Goal: Task Accomplishment & Management: Manage account settings

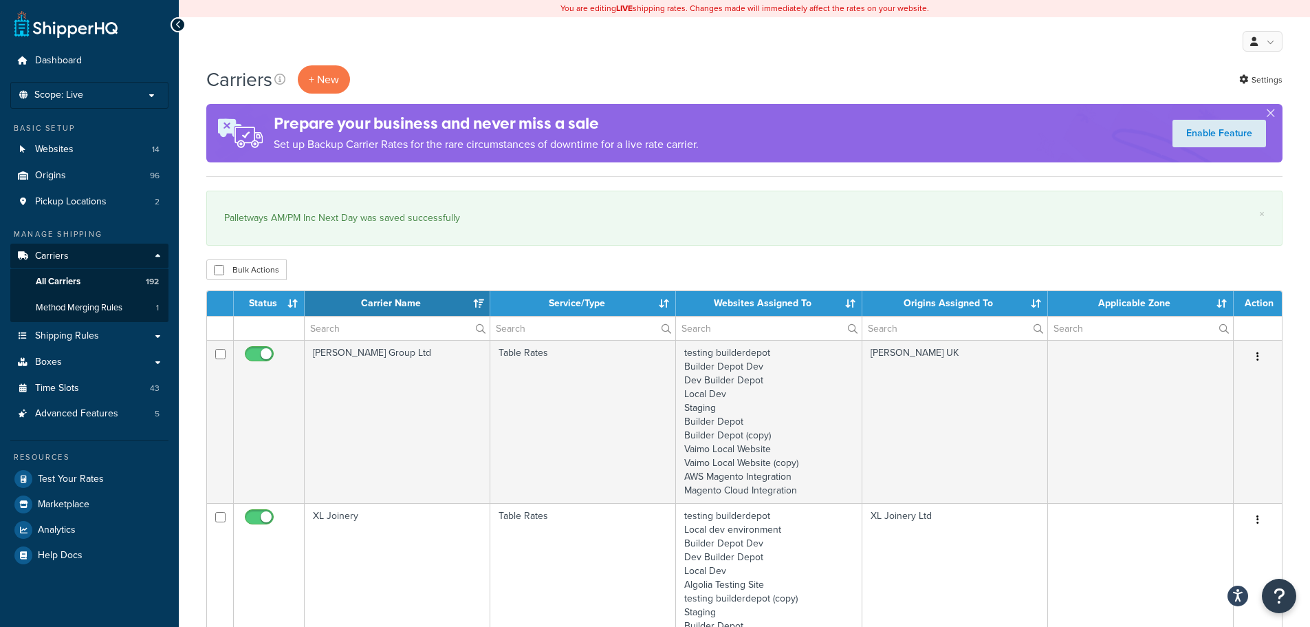
select select "15"
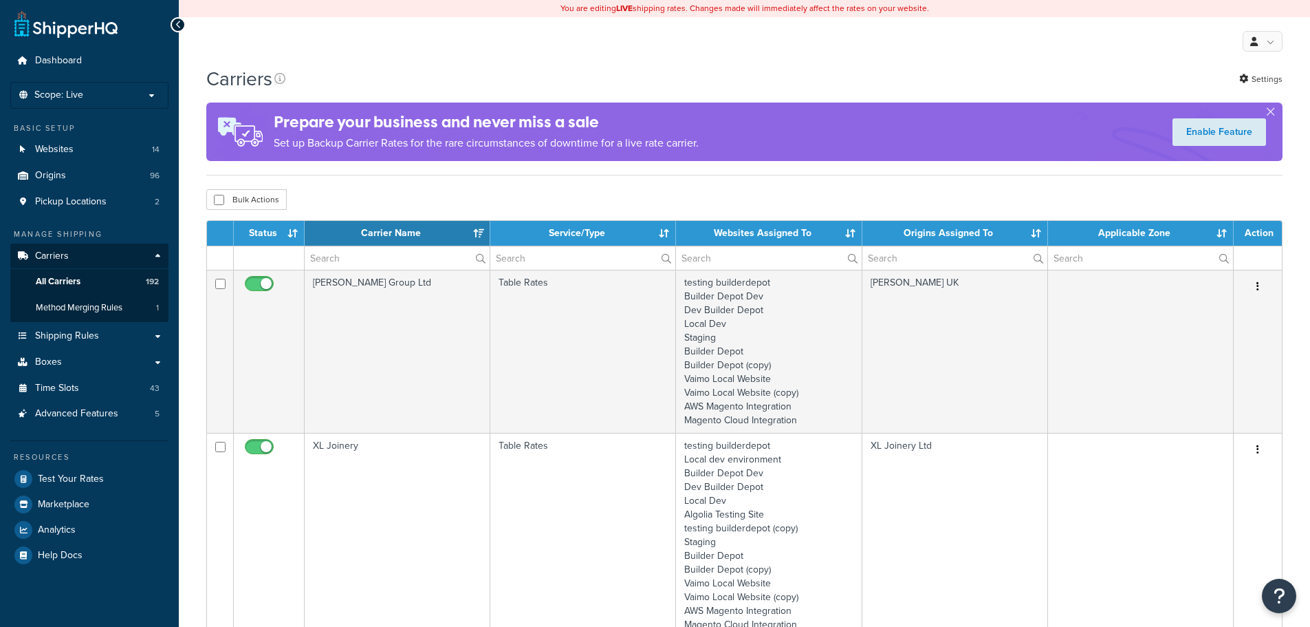
select select "15"
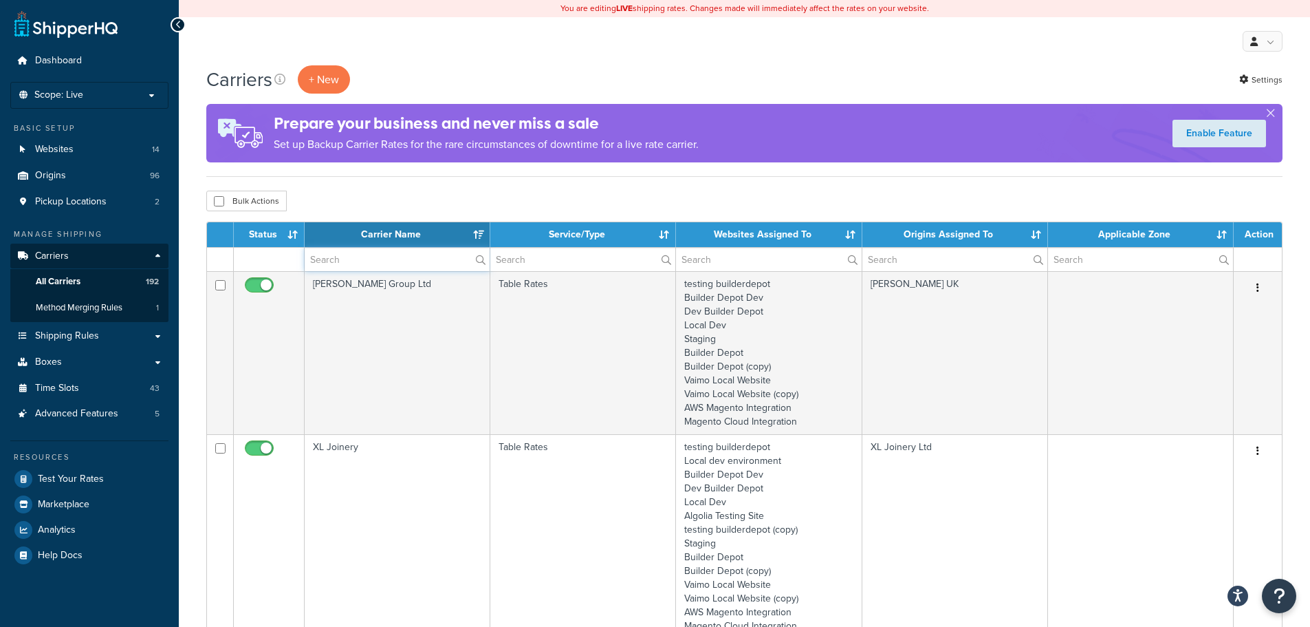
click at [370, 260] on input "text" at bounding box center [397, 259] width 185 height 23
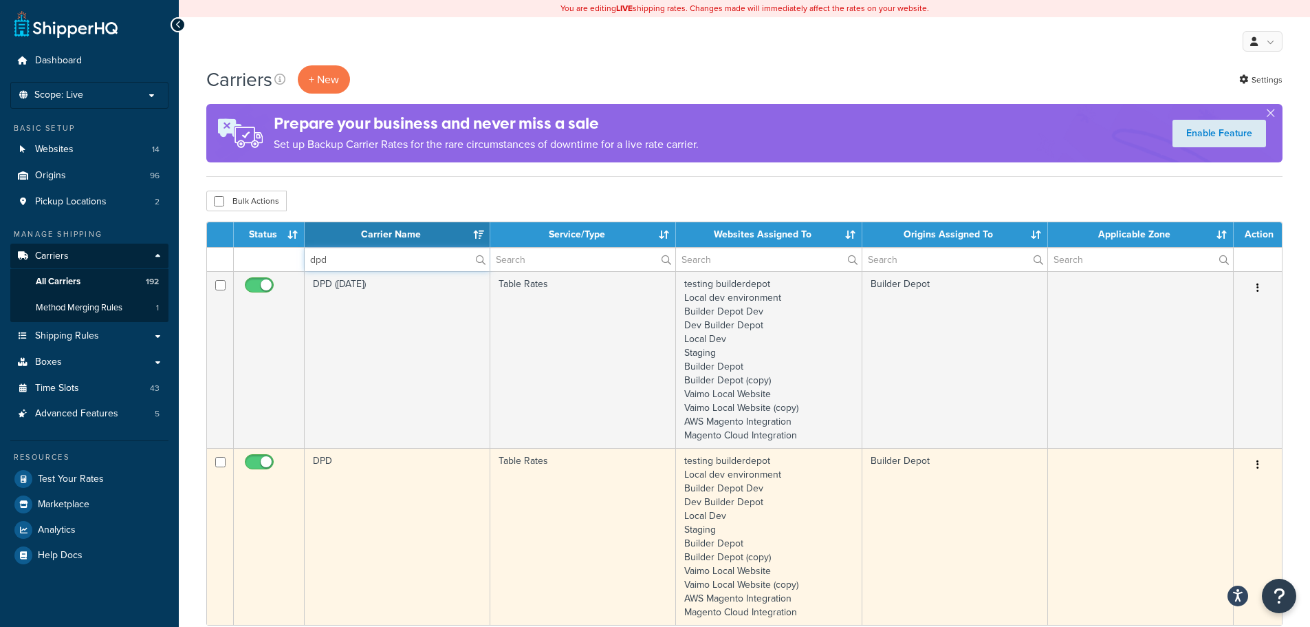
type input "dpd"
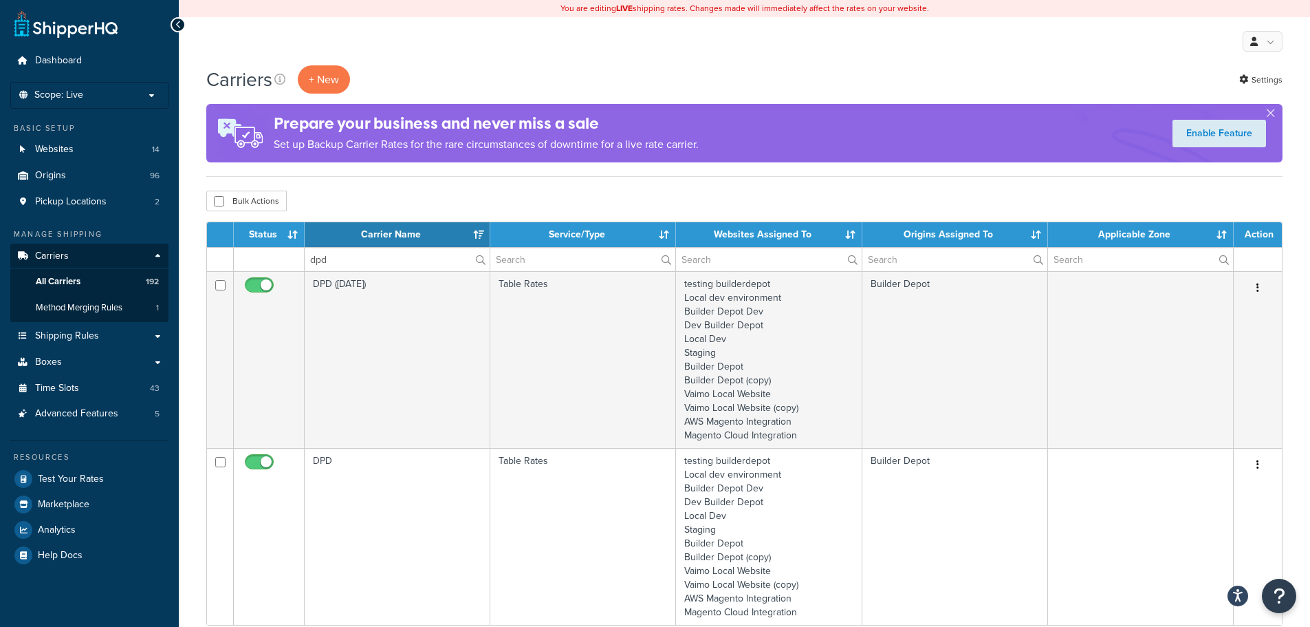
click at [367, 475] on td "DPD" at bounding box center [398, 536] width 186 height 177
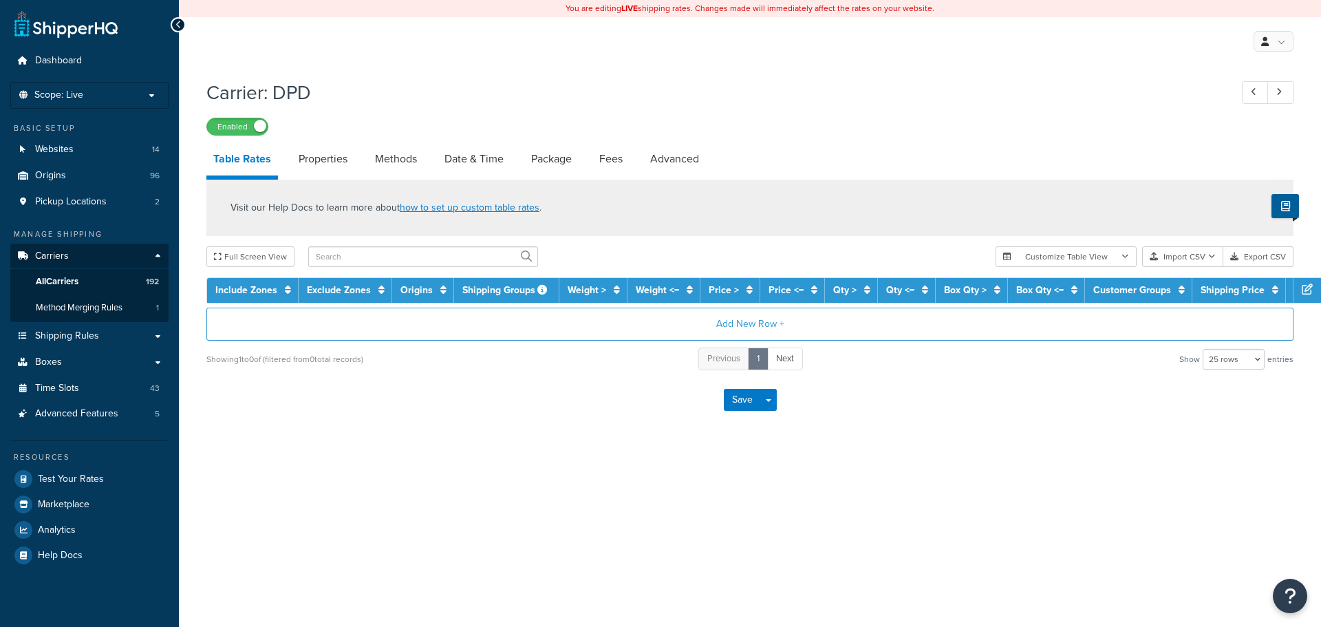
select select "25"
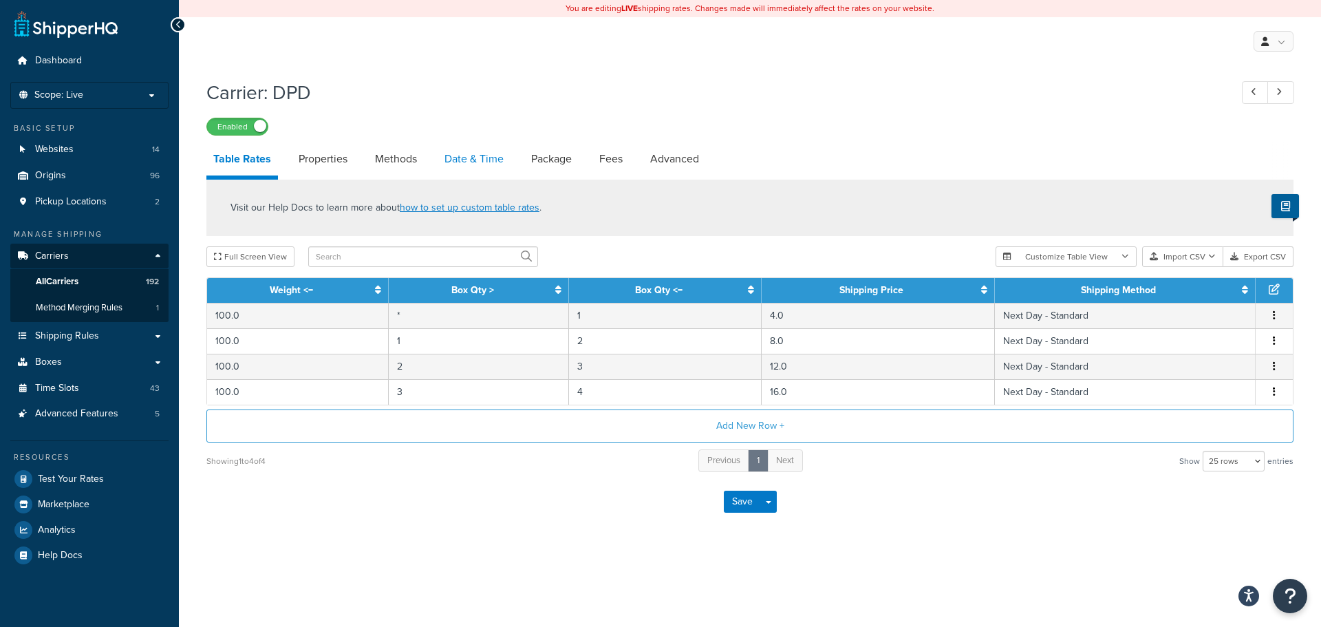
click at [477, 151] on link "Date & Time" at bounding box center [474, 158] width 73 height 33
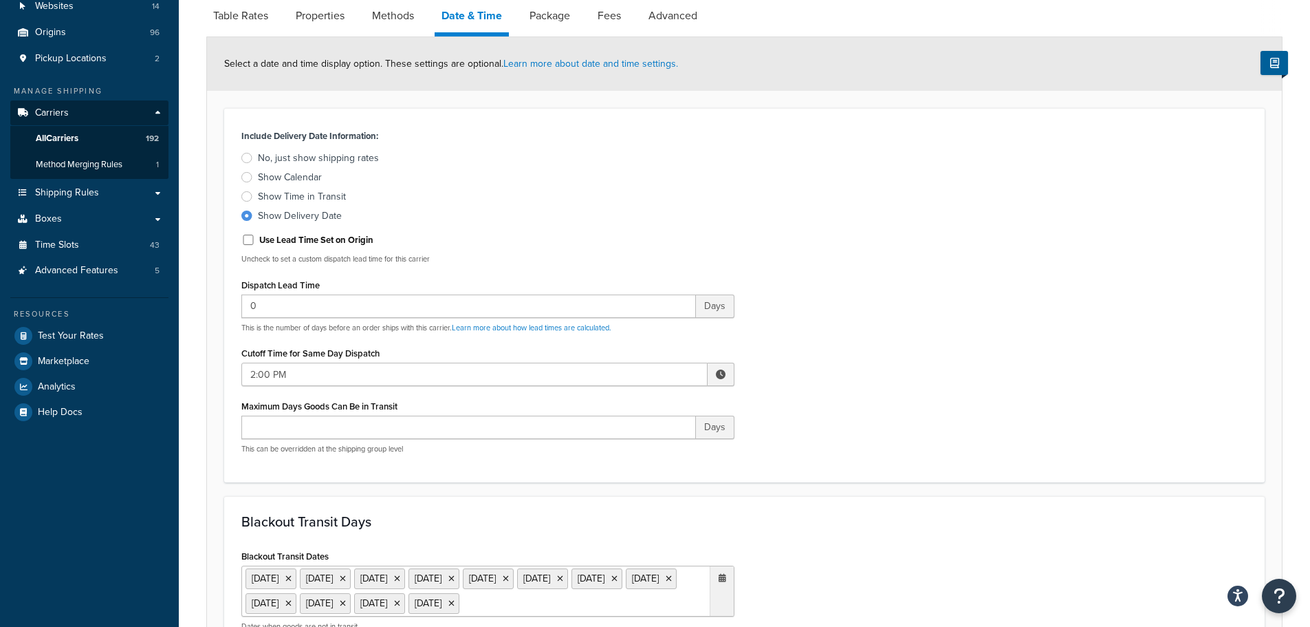
scroll to position [275, 0]
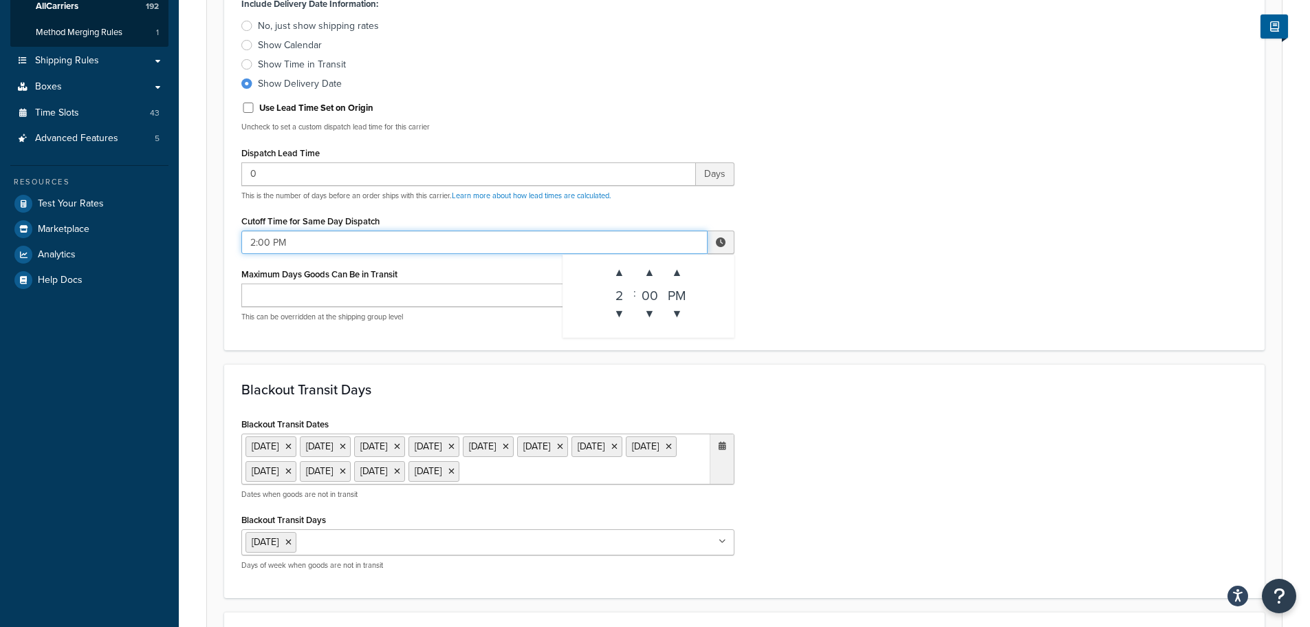
click at [301, 230] on input "2:00 PM" at bounding box center [474, 241] width 466 height 23
click at [620, 314] on span "▼" at bounding box center [620, 314] width 28 height 28
click at [646, 277] on span "▲" at bounding box center [650, 273] width 28 height 28
click at [649, 294] on div "01" at bounding box center [650, 293] width 28 height 14
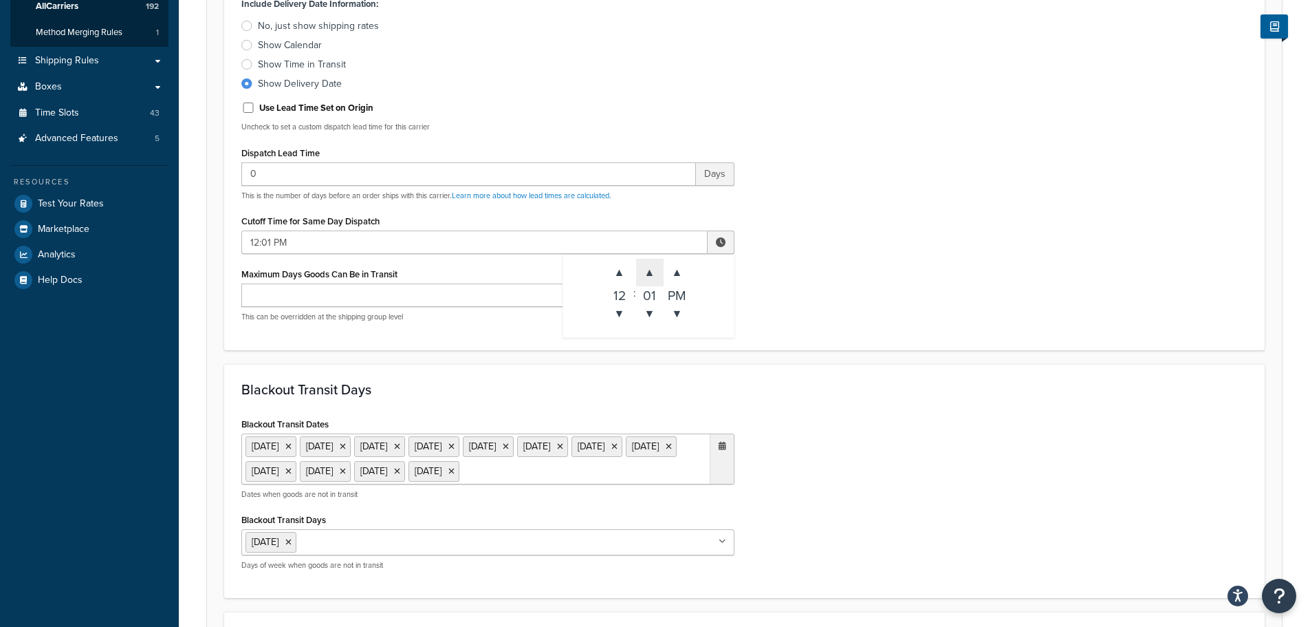
click at [650, 276] on span "▲" at bounding box center [650, 273] width 28 height 28
type input "12:30 PM"
click at [792, 361] on form "Select a date and time display option. These settings are optional. Learn more …" at bounding box center [744, 547] width 1075 height 1284
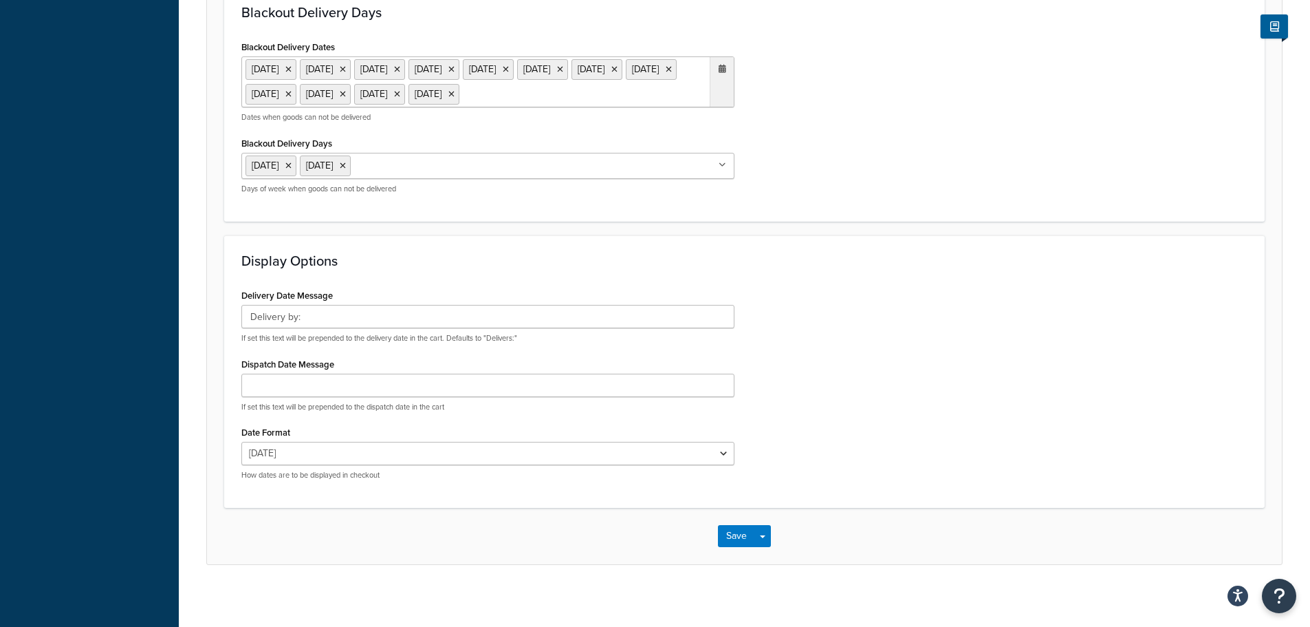
scroll to position [956, 0]
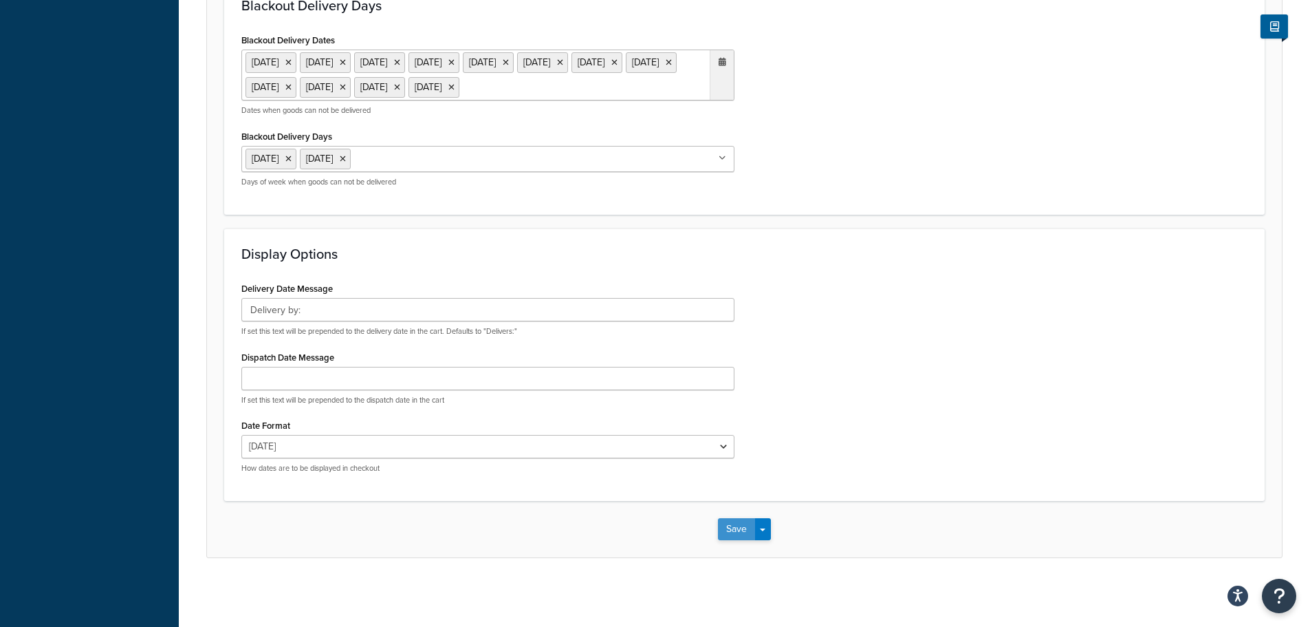
click at [735, 523] on button "Save" at bounding box center [736, 529] width 37 height 22
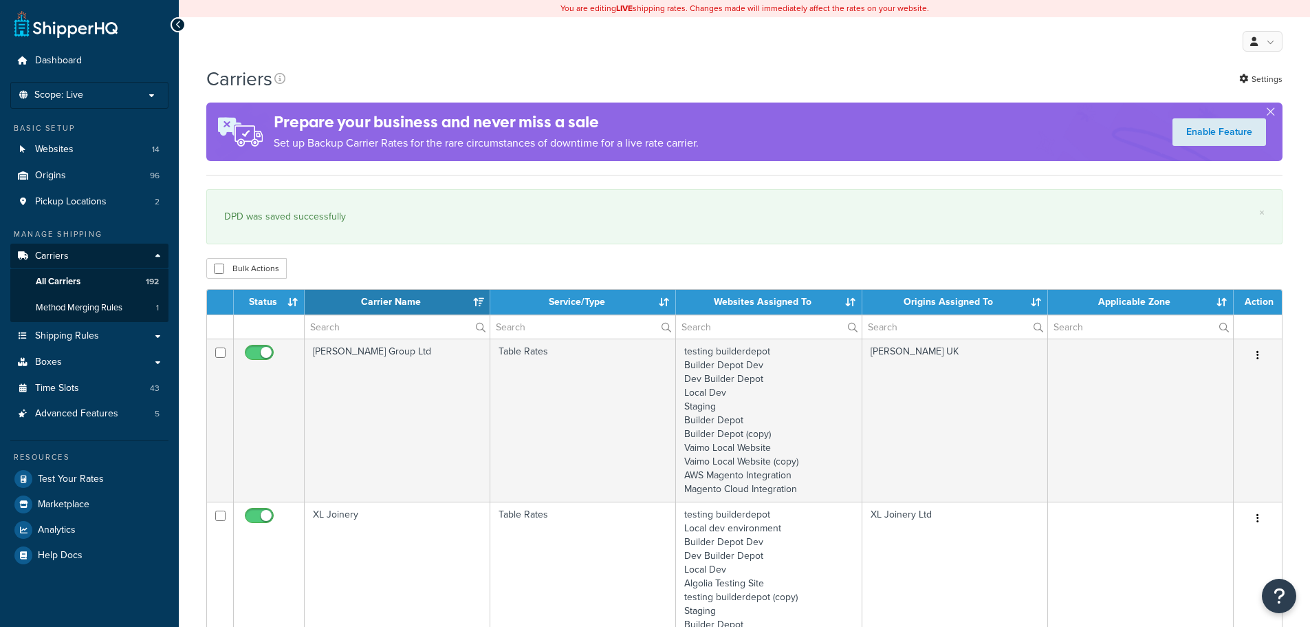
select select "15"
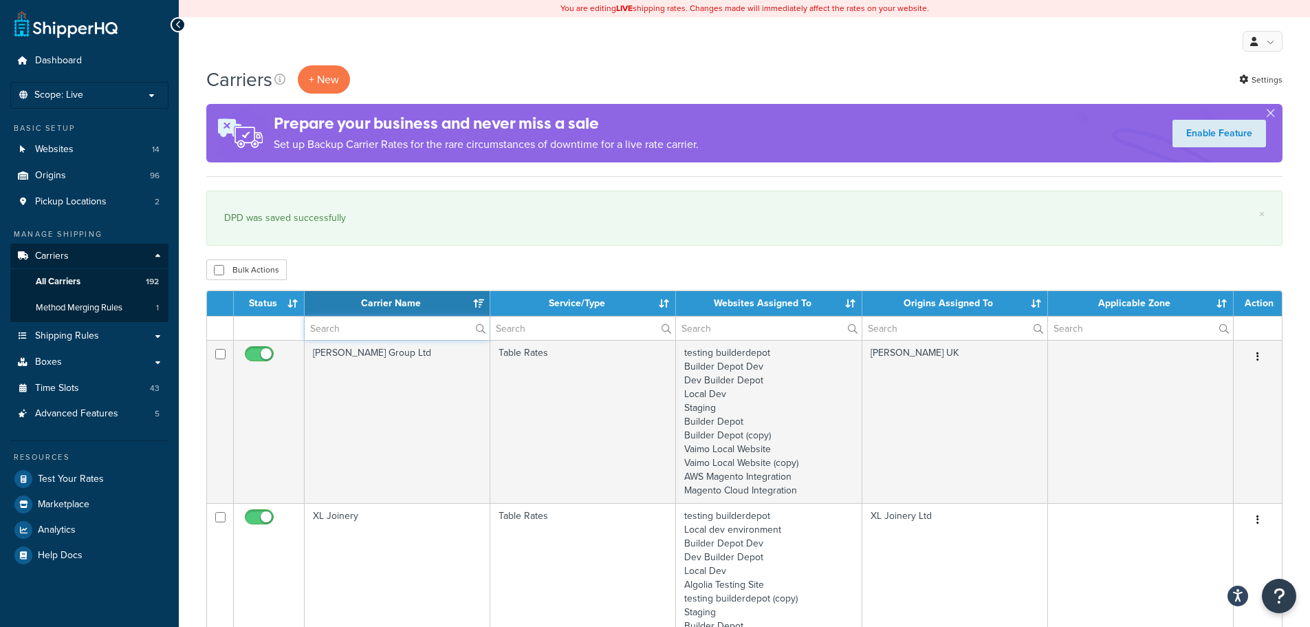
click at [325, 328] on input "text" at bounding box center [397, 327] width 185 height 23
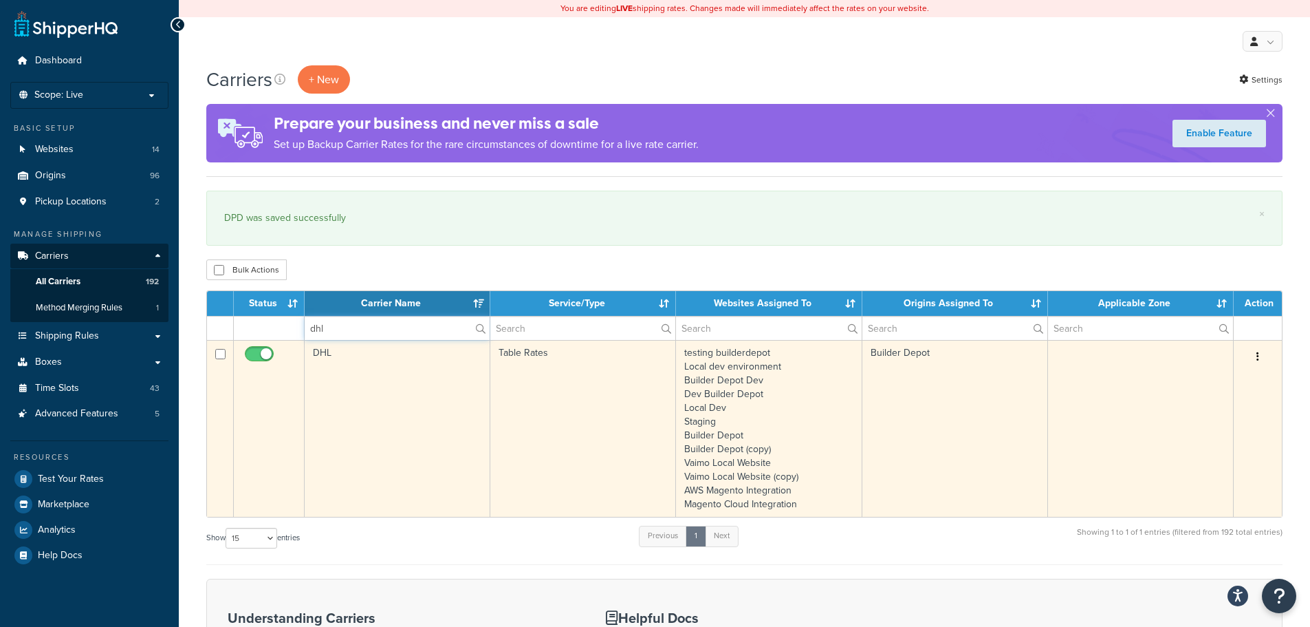
type input "dhl"
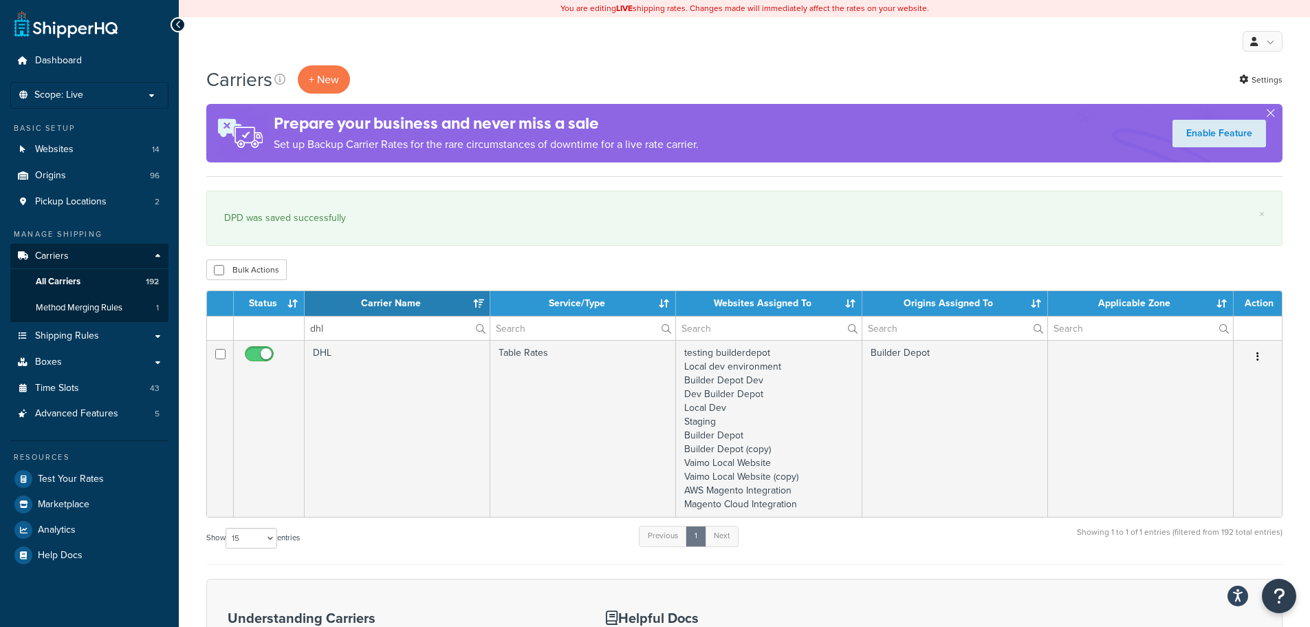
click at [365, 384] on td "DHL" at bounding box center [398, 428] width 186 height 177
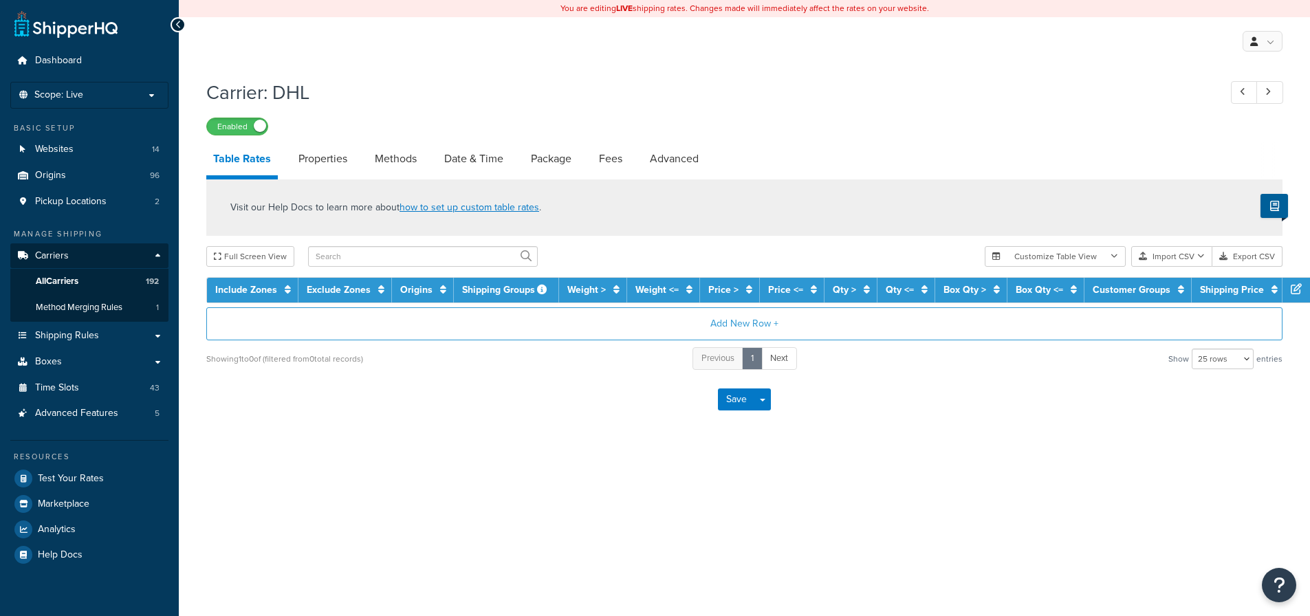
select select "25"
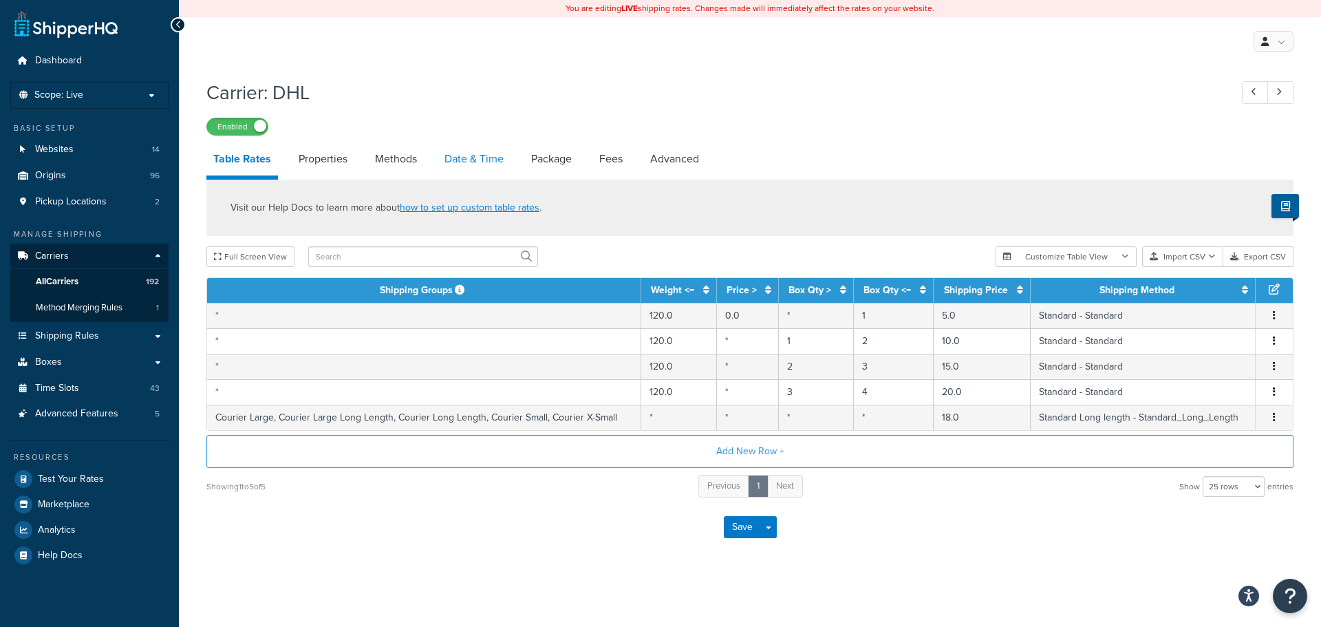
click at [447, 155] on link "Date & Time" at bounding box center [474, 158] width 73 height 33
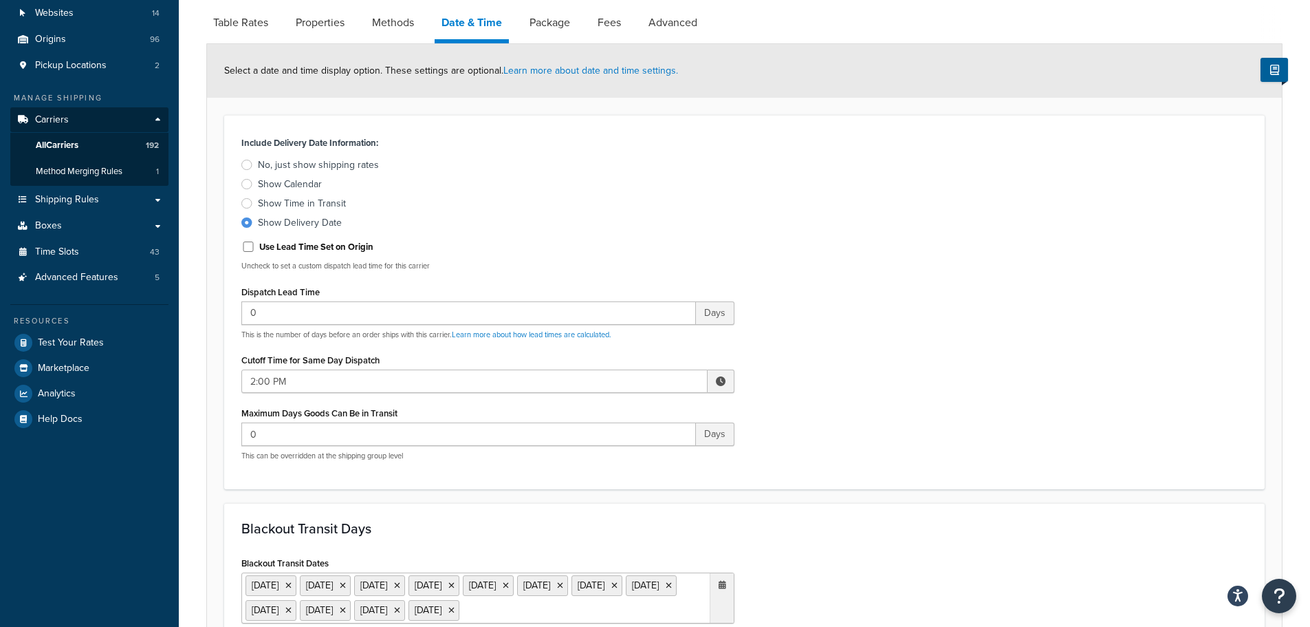
scroll to position [275, 0]
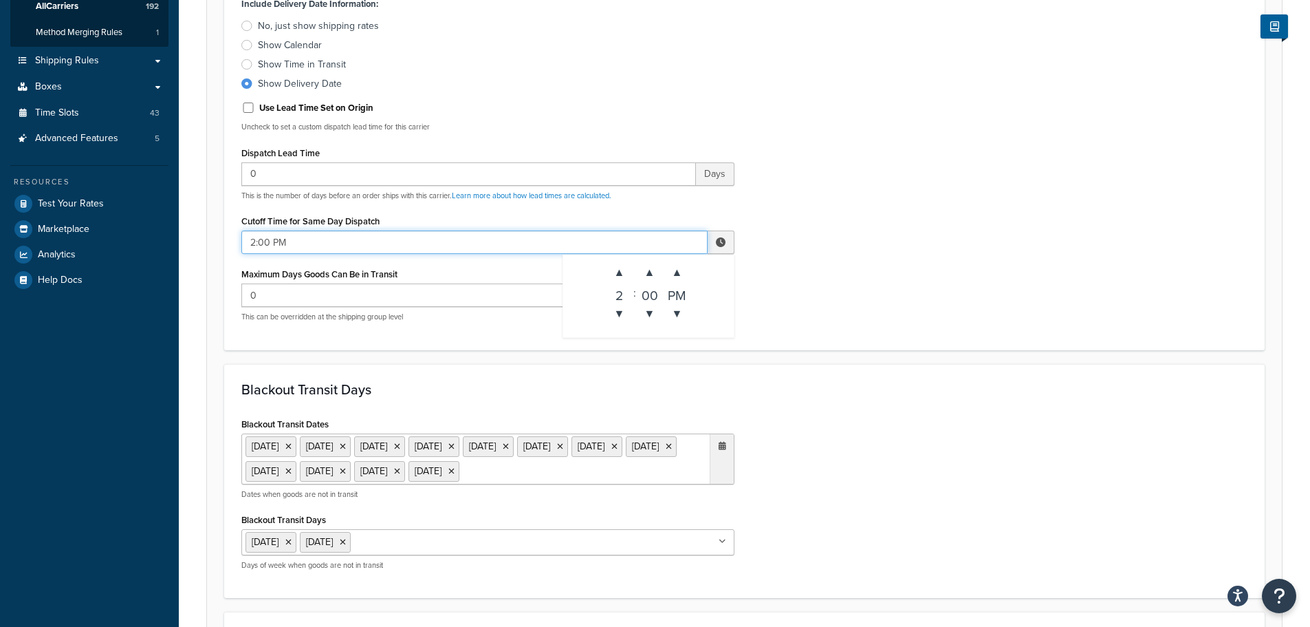
click at [279, 246] on input "2:00 PM" at bounding box center [474, 241] width 466 height 23
click at [627, 314] on span "▼" at bounding box center [620, 314] width 28 height 28
click at [645, 270] on span "▲" at bounding box center [650, 273] width 28 height 28
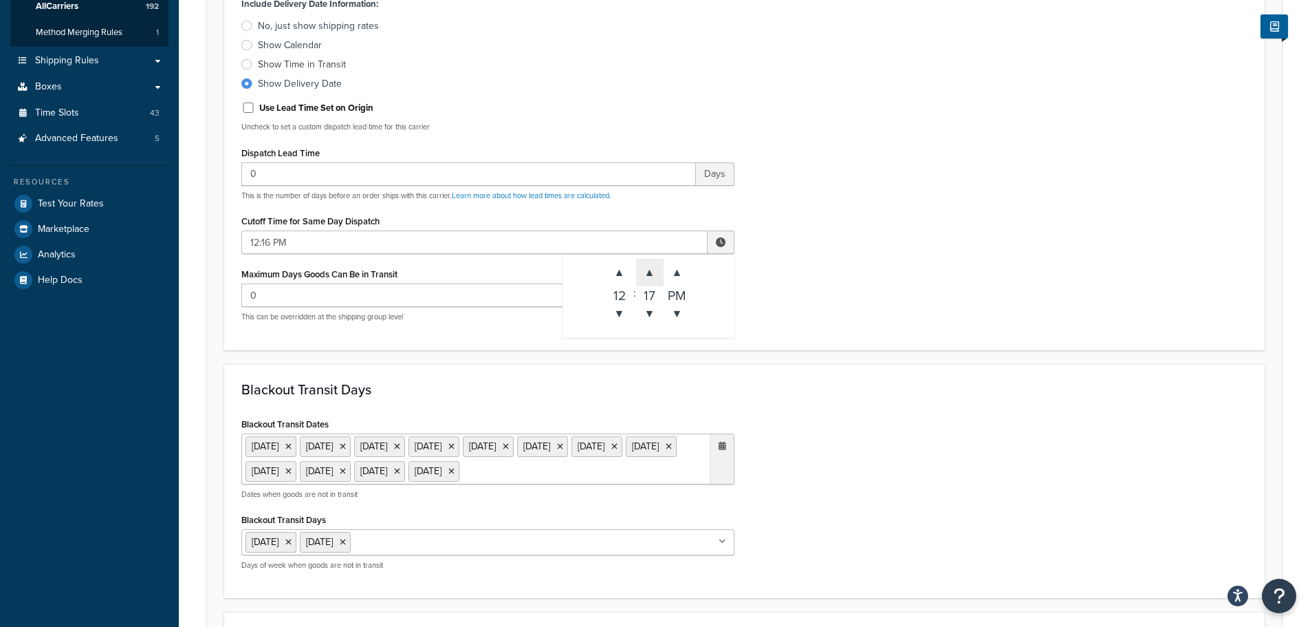
click at [645, 270] on span "▲" at bounding box center [650, 273] width 28 height 28
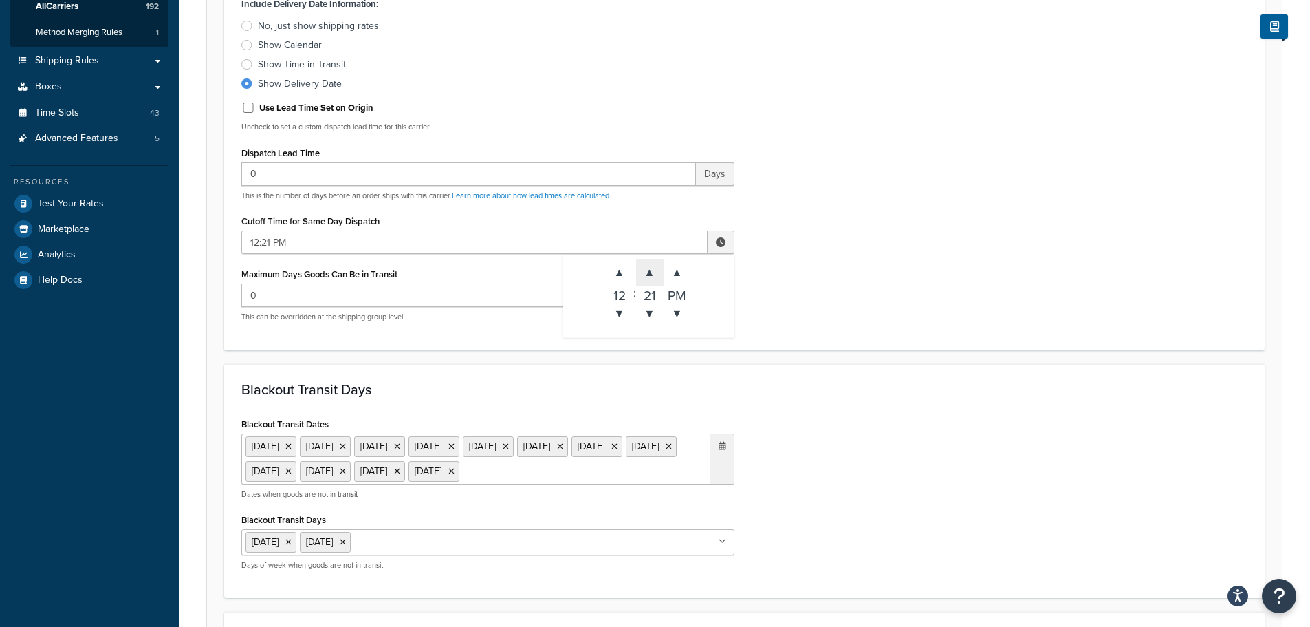
click at [645, 270] on span "▲" at bounding box center [650, 273] width 28 height 28
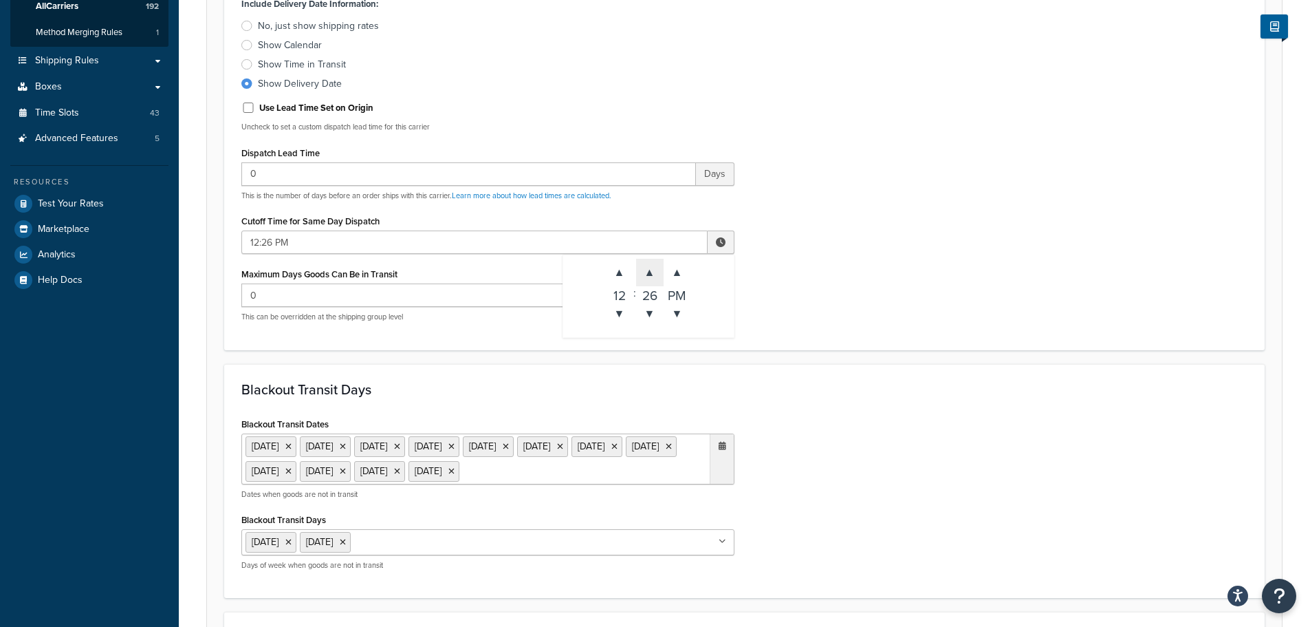
click at [645, 270] on span "▲" at bounding box center [650, 273] width 28 height 28
type input "12:30 PM"
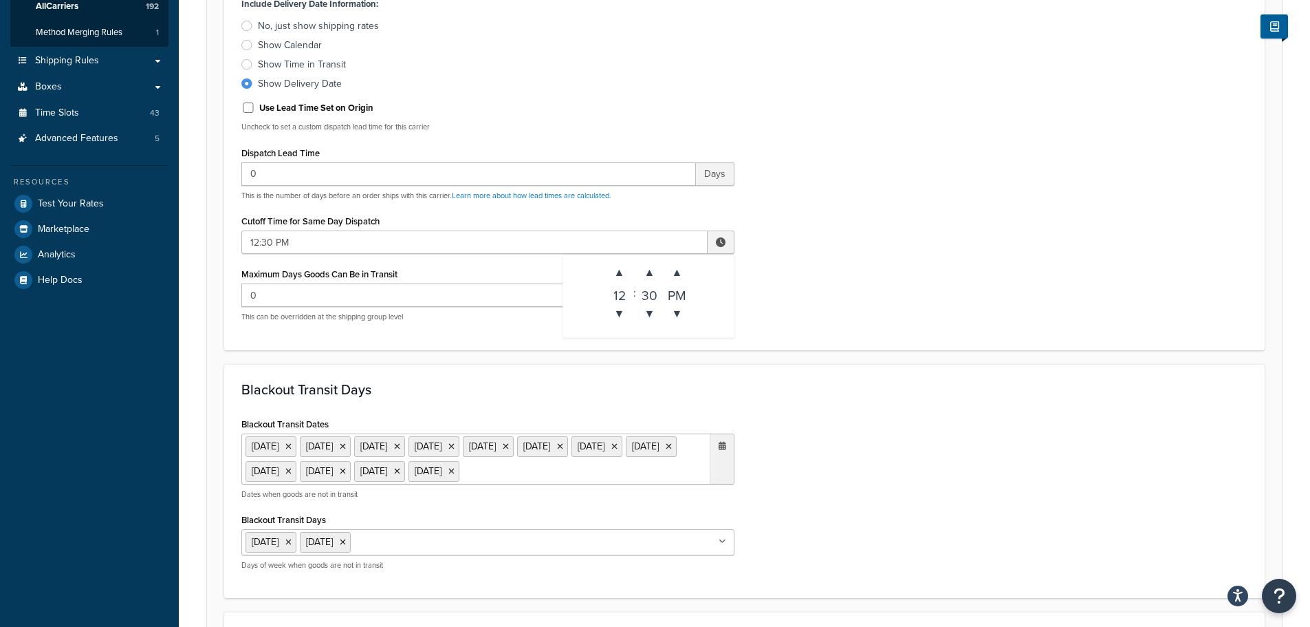
click at [896, 353] on form "Select a date and time display option. These settings are optional. Learn more …" at bounding box center [744, 547] width 1075 height 1284
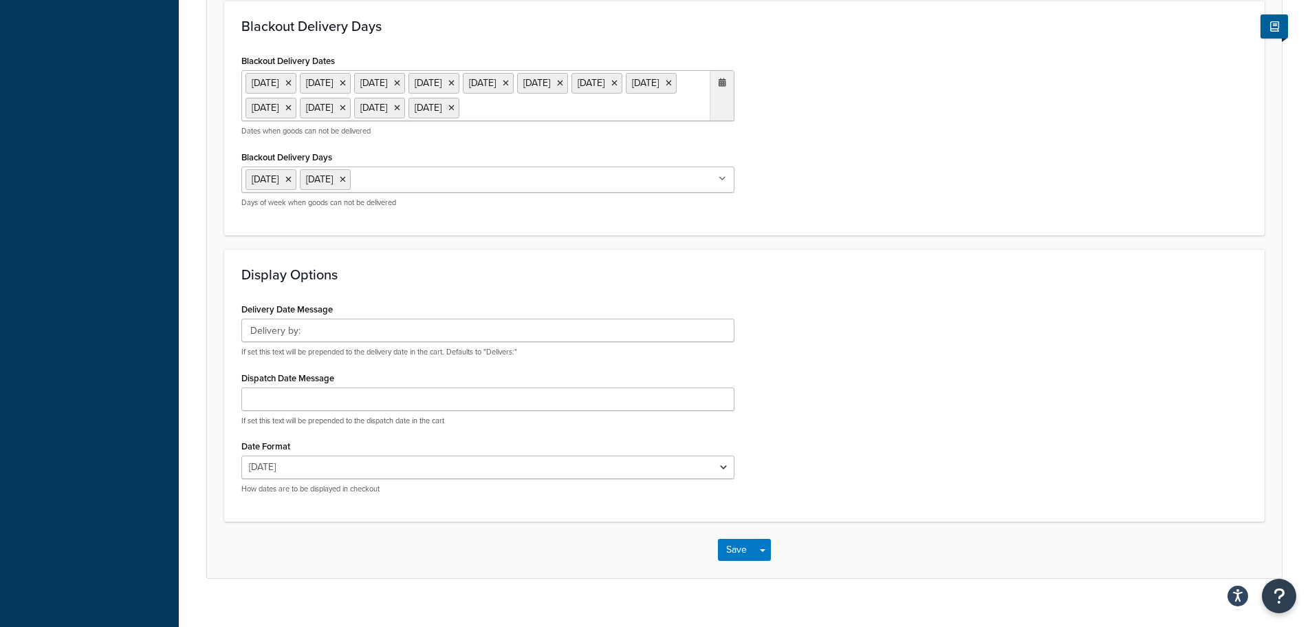
scroll to position [956, 0]
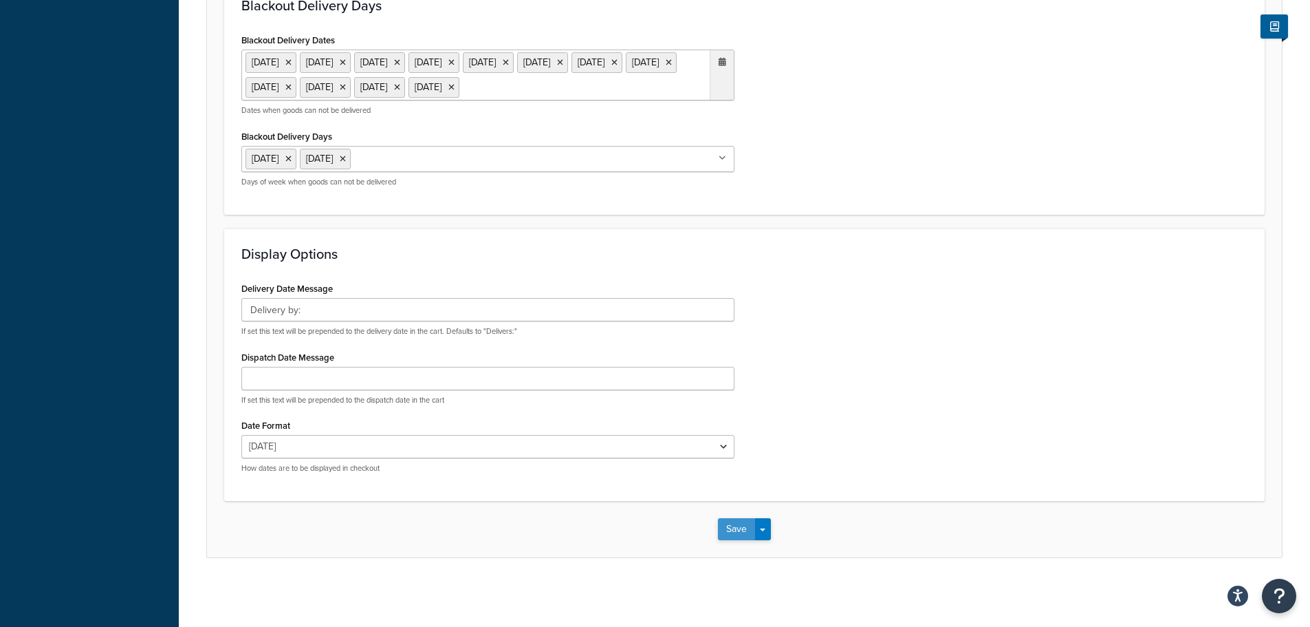
click at [741, 539] on button "Save" at bounding box center [736, 529] width 37 height 22
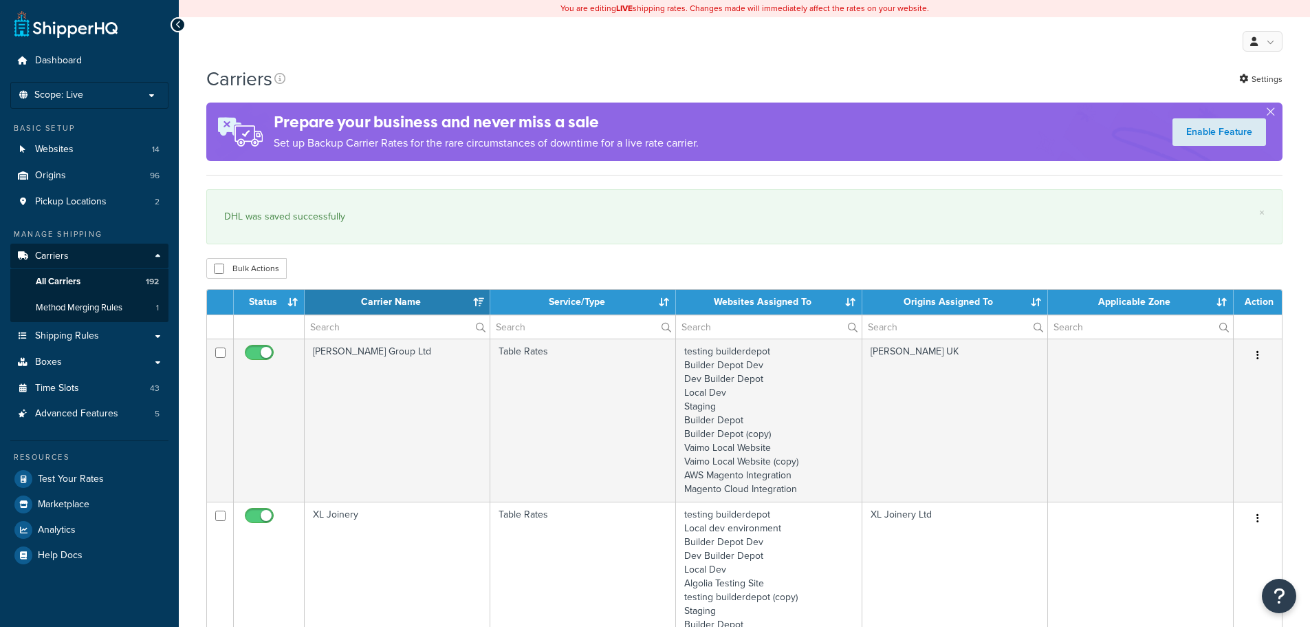
select select "15"
